Goal: Information Seeking & Learning: Learn about a topic

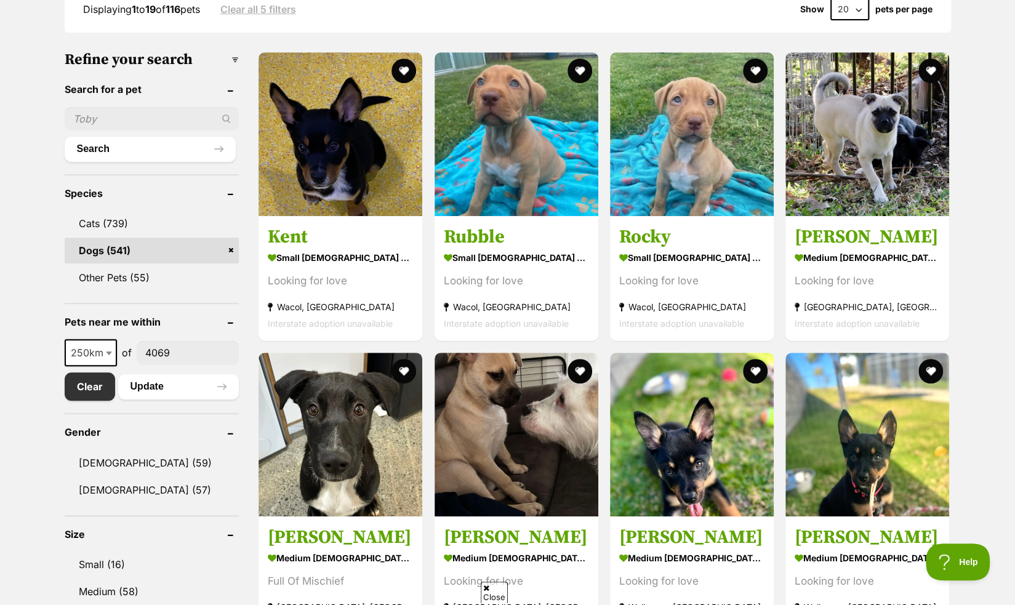
click at [560, 220] on link "Rubble small male Dog Looking for love Wacol, QLD Interstate adoption unavailab…" at bounding box center [517, 278] width 164 height 125
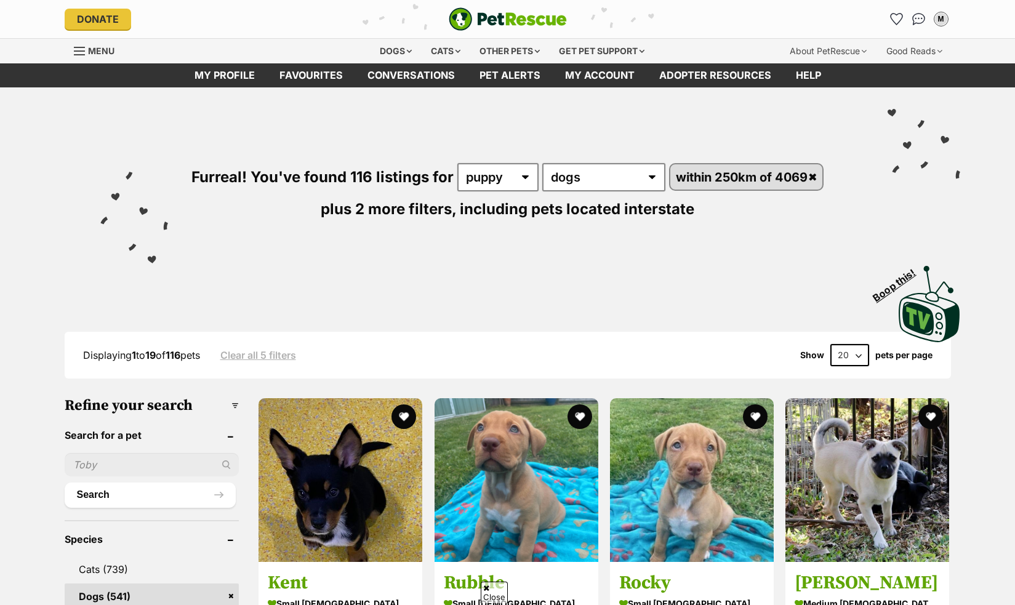
scroll to position [346, 0]
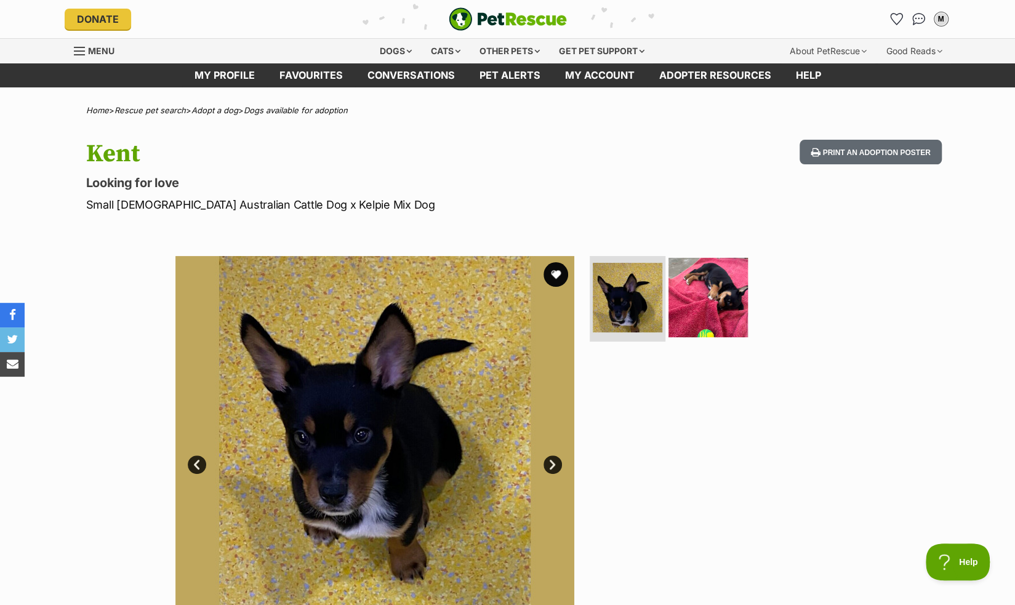
click at [704, 299] on img at bounding box center [708, 296] width 79 height 79
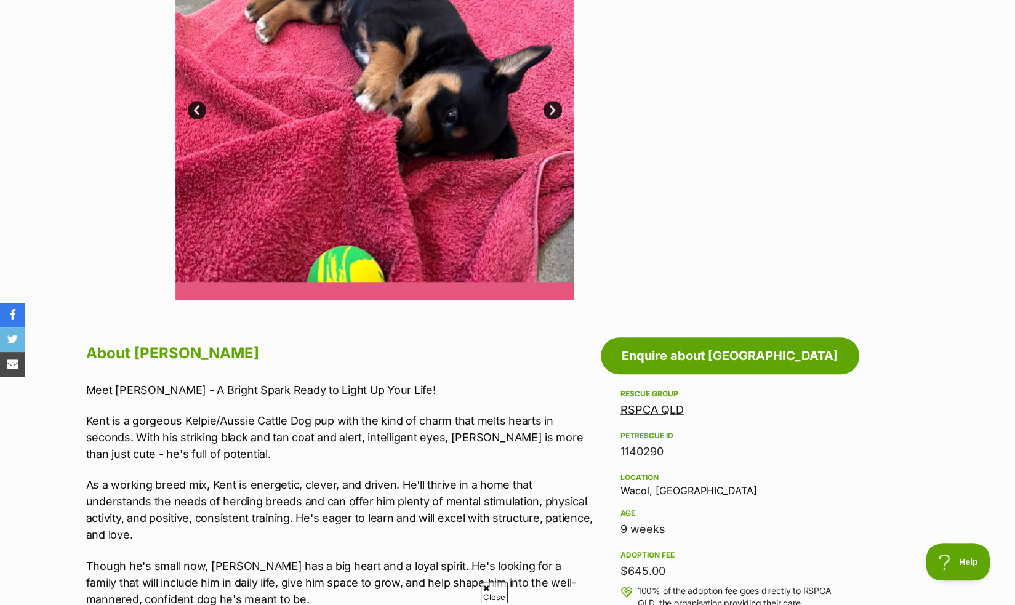
scroll to position [355, 0]
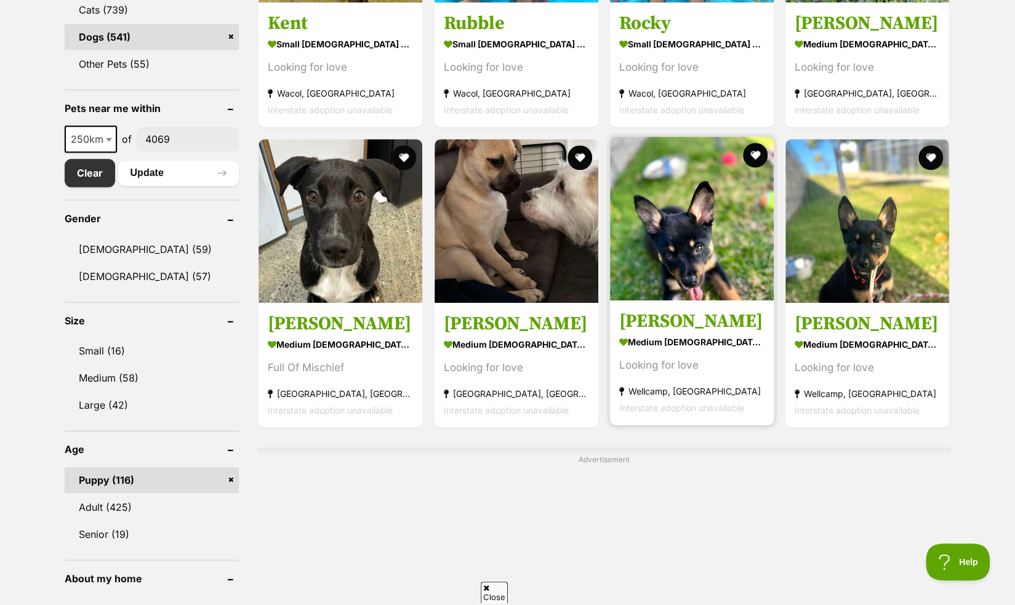
click at [653, 340] on strong "medium female Dog" at bounding box center [691, 342] width 145 height 18
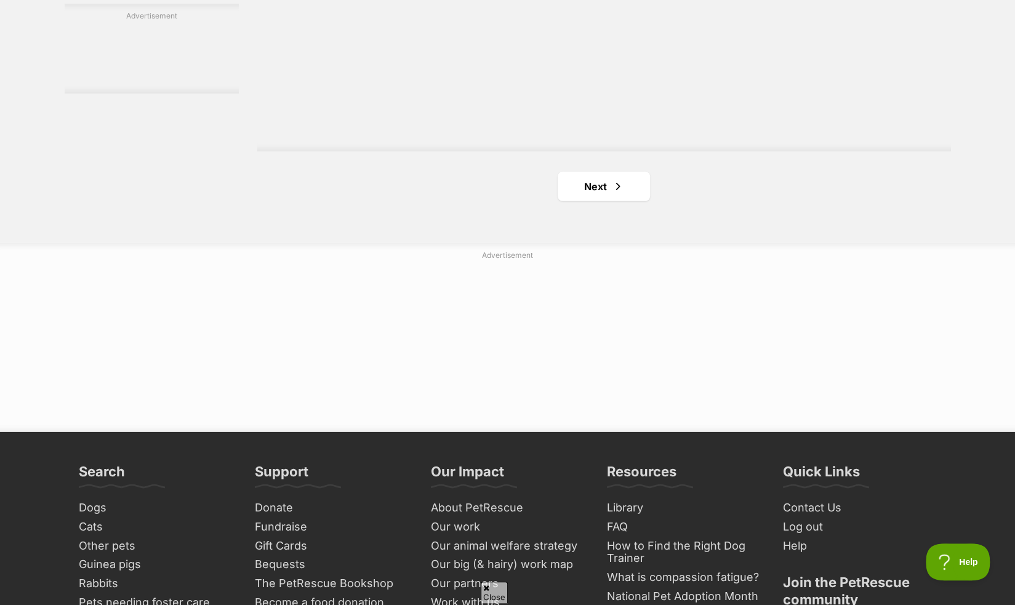
scroll to position [2294, 0]
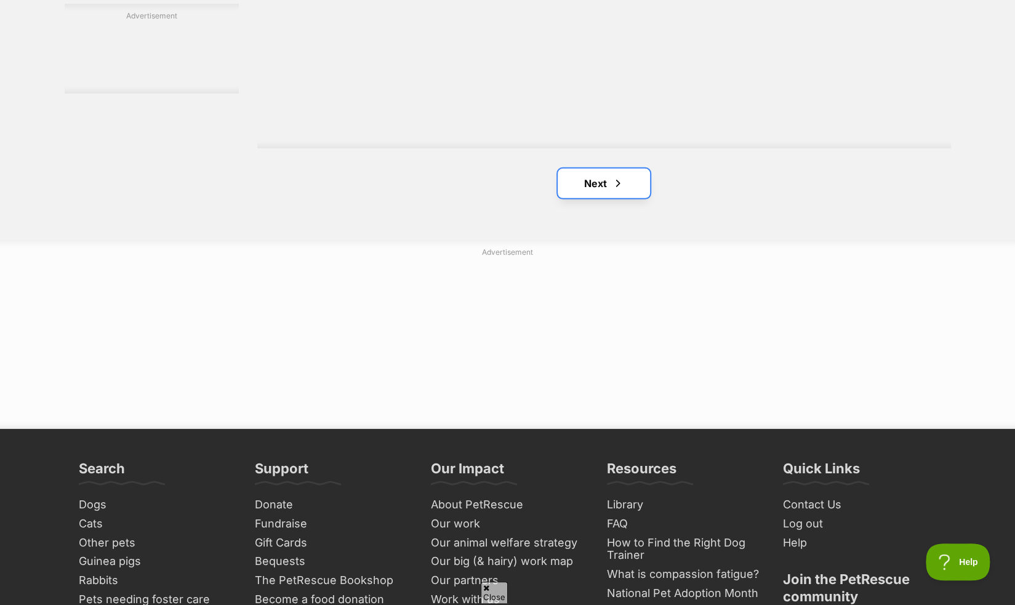
click at [593, 183] on link "Next" at bounding box center [604, 184] width 92 height 30
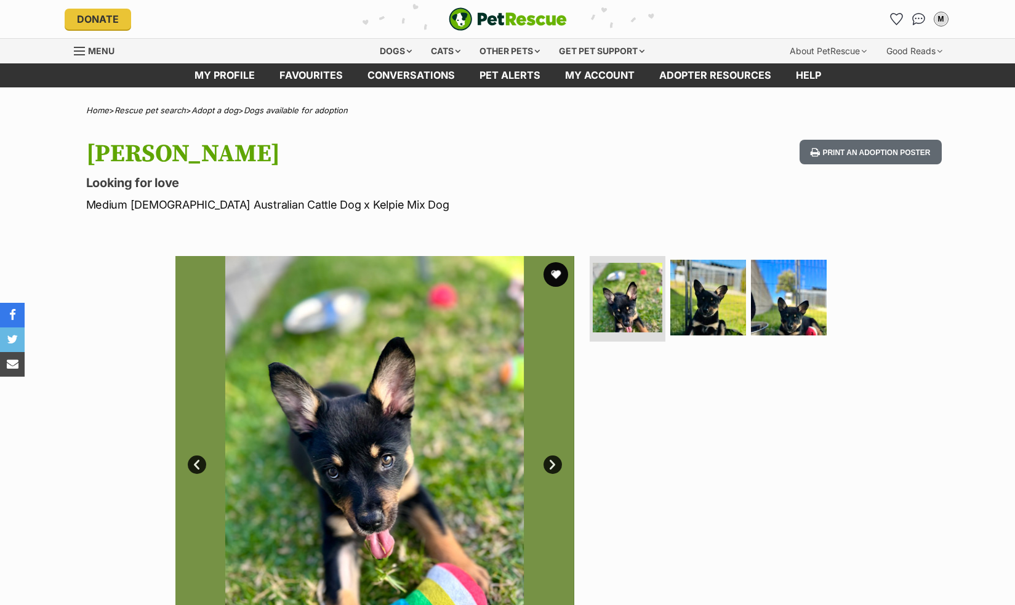
click at [207, 258] on img at bounding box center [374, 455] width 399 height 399
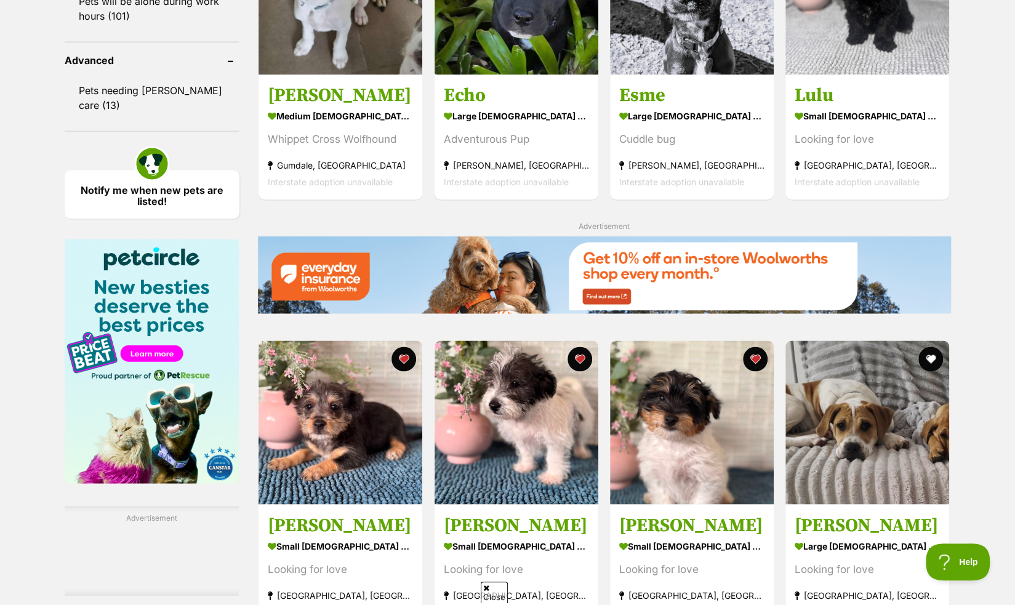
scroll to position [1306, 0]
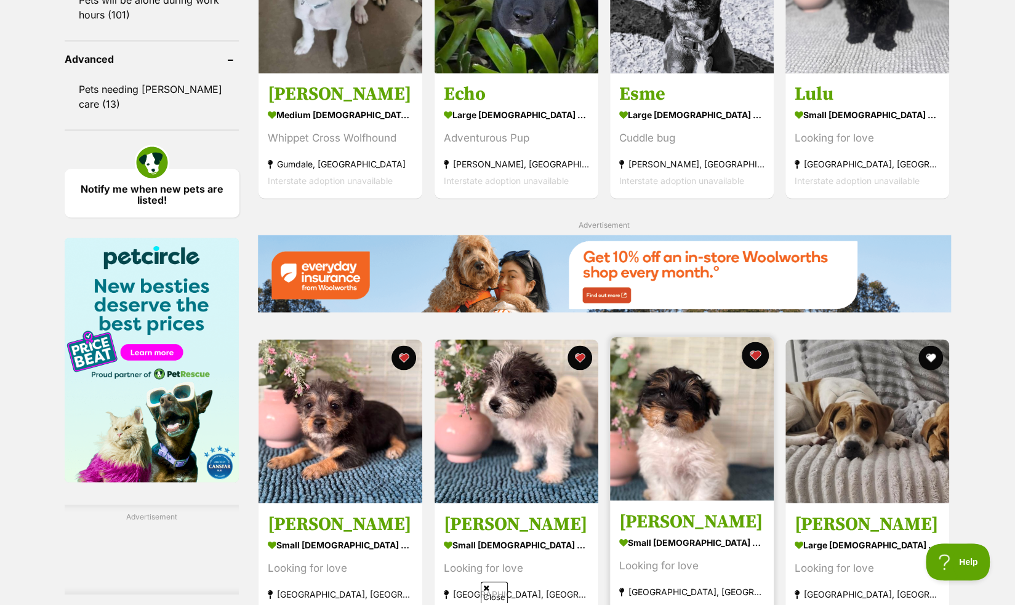
click at [761, 352] on button "favourite" at bounding box center [755, 355] width 27 height 27
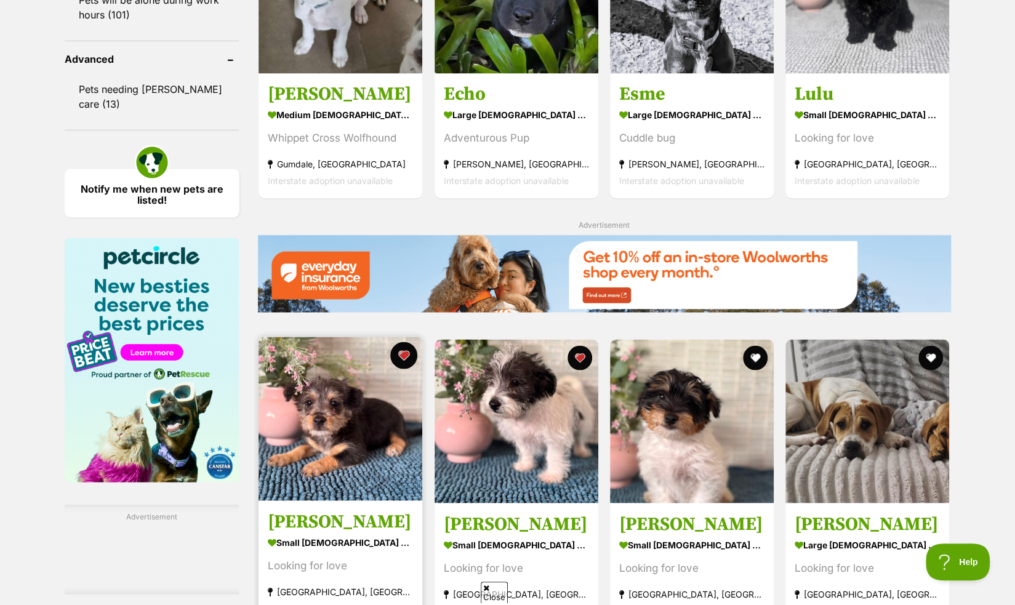
click at [405, 354] on button "favourite" at bounding box center [404, 355] width 27 height 27
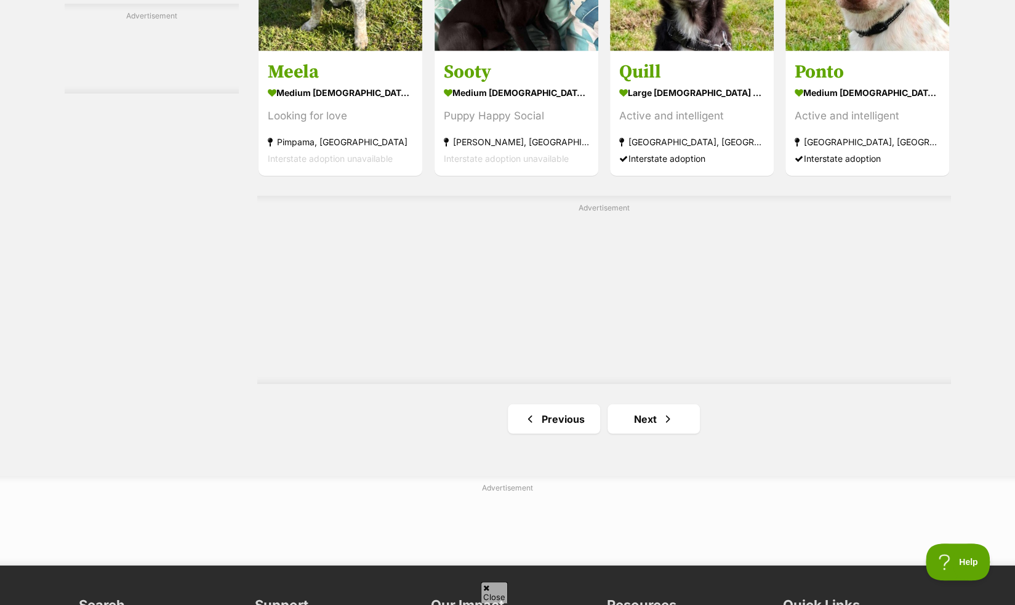
scroll to position [2077, 0]
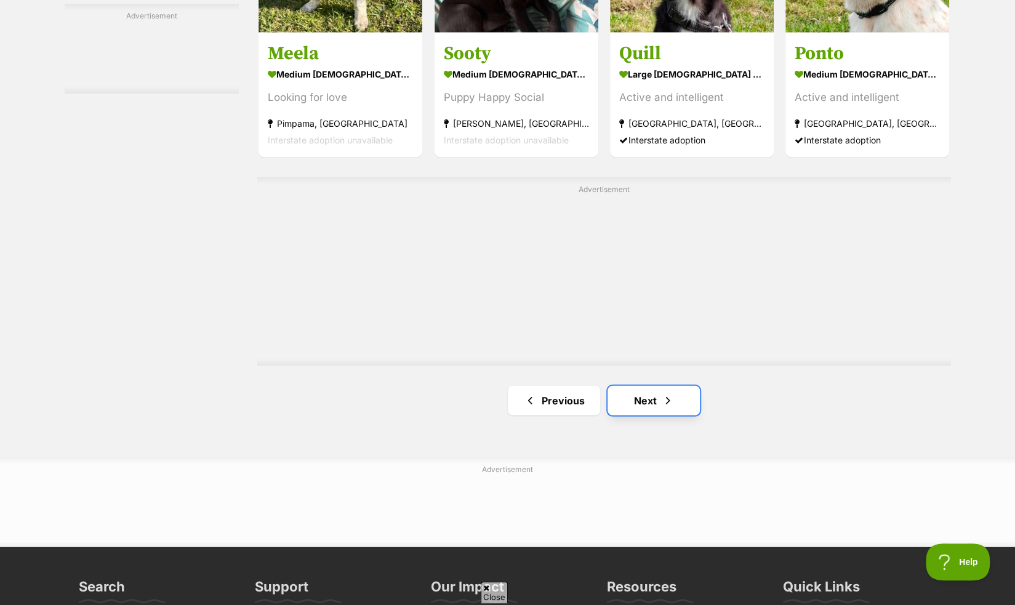
click at [626, 388] on link "Next" at bounding box center [654, 401] width 92 height 30
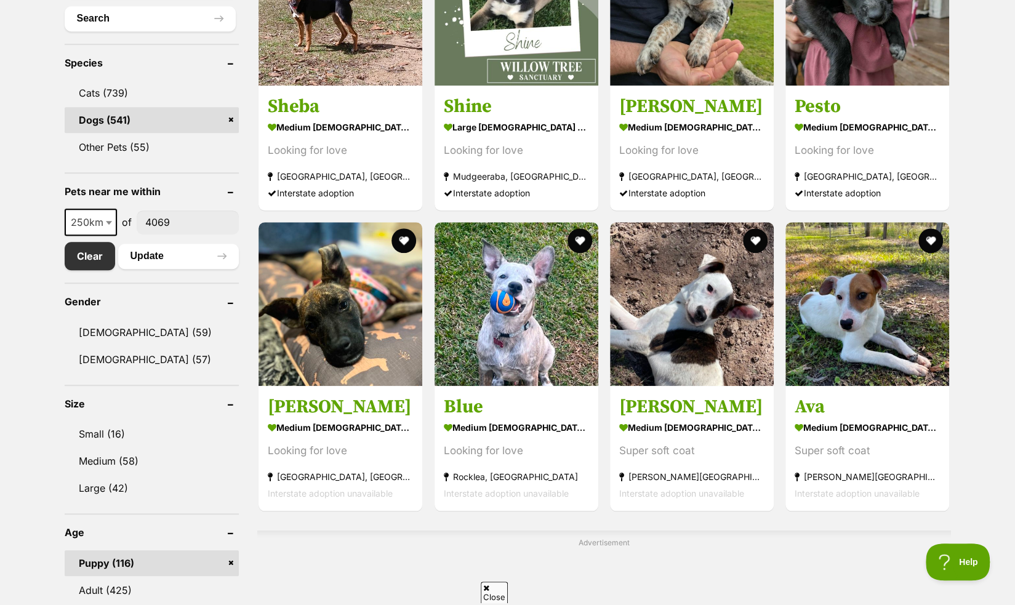
scroll to position [473, 0]
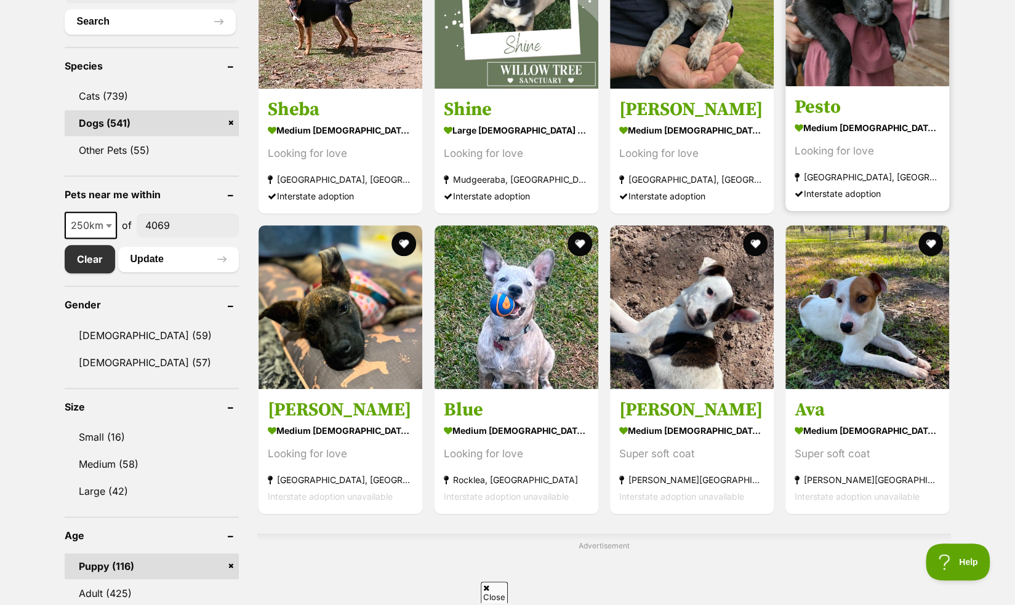
click at [810, 128] on strong "medium [DEMOGRAPHIC_DATA] Dog" at bounding box center [867, 128] width 145 height 18
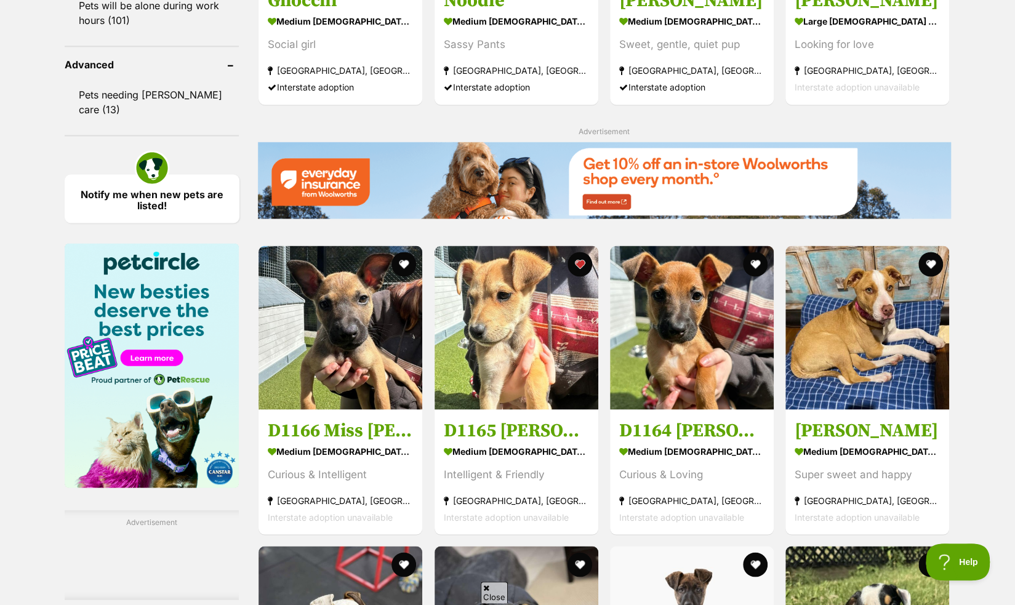
scroll to position [1301, 0]
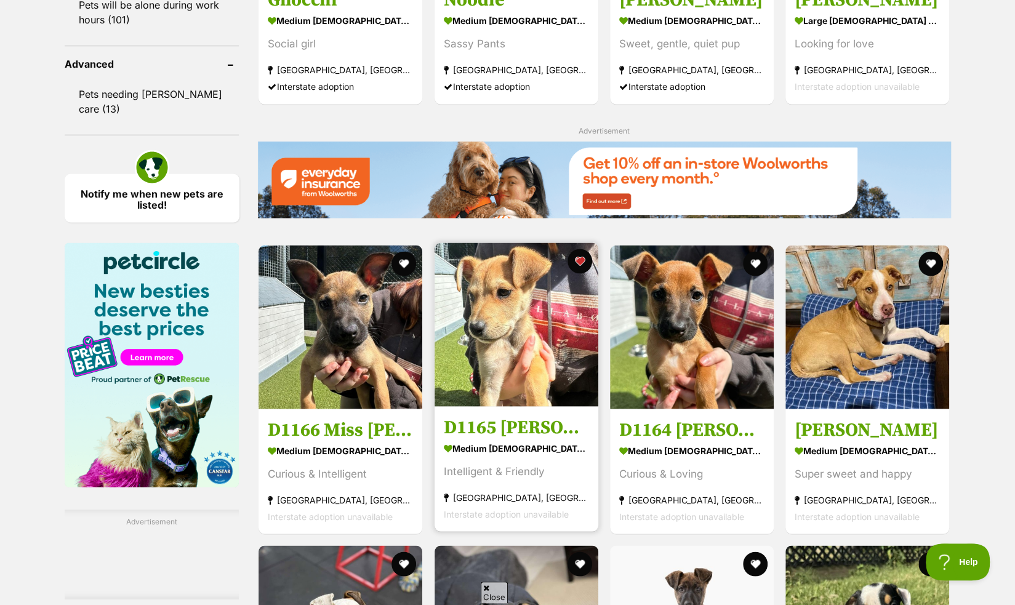
click at [549, 419] on h3 "D1165 Wilson" at bounding box center [516, 427] width 145 height 23
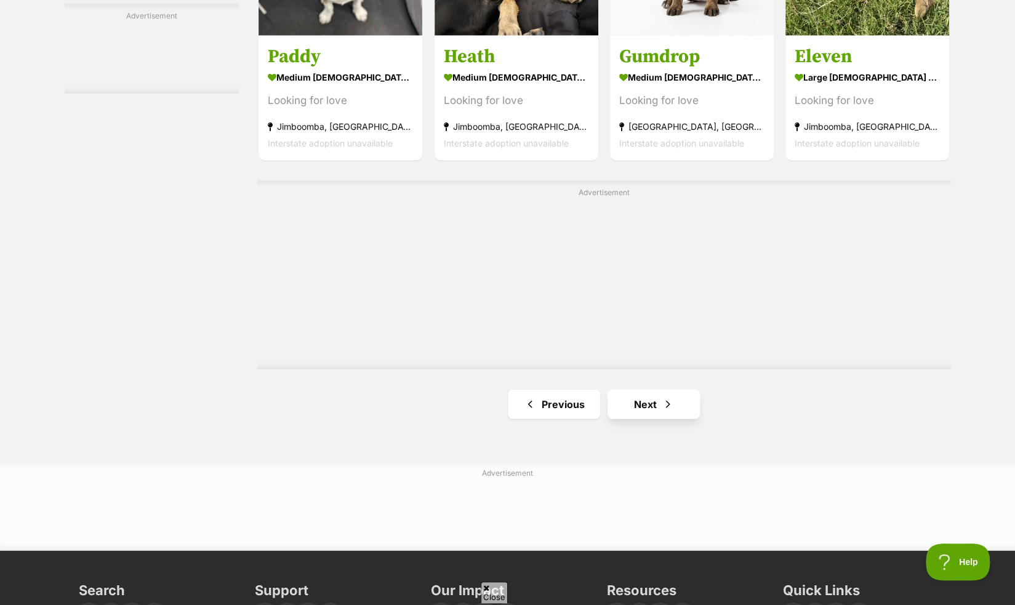
scroll to position [0, 0]
click at [643, 403] on link "Next" at bounding box center [654, 405] width 92 height 30
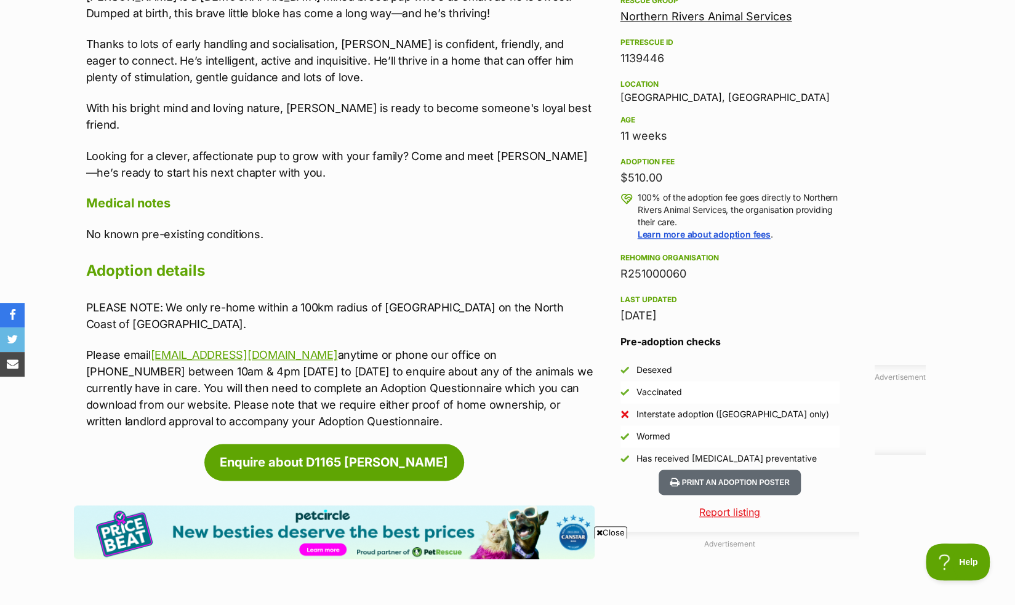
scroll to position [749, 0]
